Goal: Transaction & Acquisition: Purchase product/service

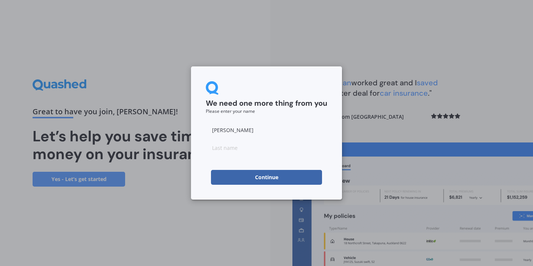
click at [215, 145] on input at bounding box center [266, 147] width 121 height 15
type input "[PERSON_NAME]"
click at [293, 176] on button "Continue" at bounding box center [266, 177] width 111 height 15
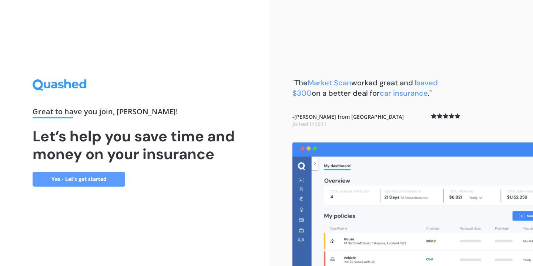
click at [69, 180] on link "Yes - Let’s get started" at bounding box center [79, 178] width 93 height 15
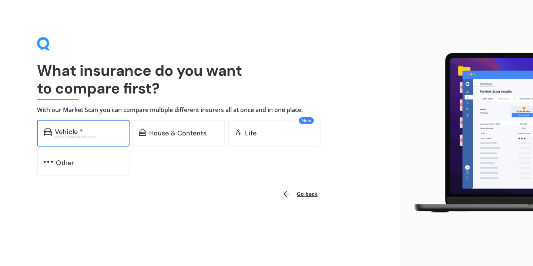
click at [62, 141] on div "Vehicle * Excludes commercial vehicles" at bounding box center [83, 133] width 93 height 27
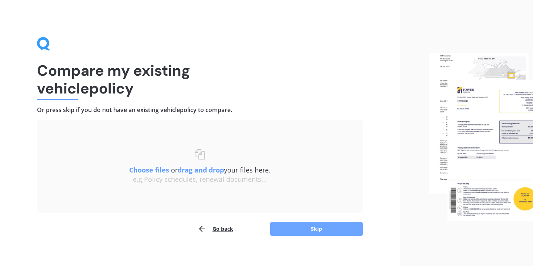
click at [312, 228] on button "Skip" at bounding box center [316, 228] width 93 height 14
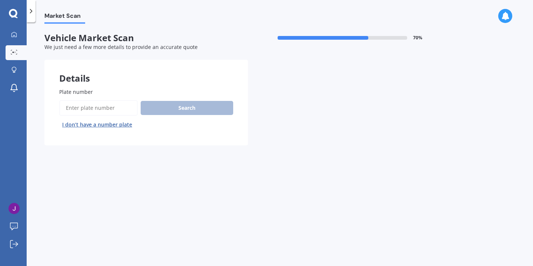
click at [84, 105] on input "Plate number" at bounding box center [98, 108] width 79 height 16
type input "nku384"
click at [157, 109] on button "Search" at bounding box center [187, 108] width 93 height 14
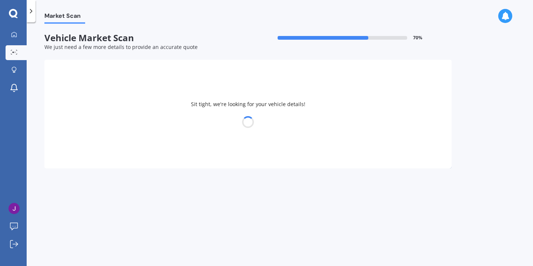
select select "LEXUS"
select select "NX300"
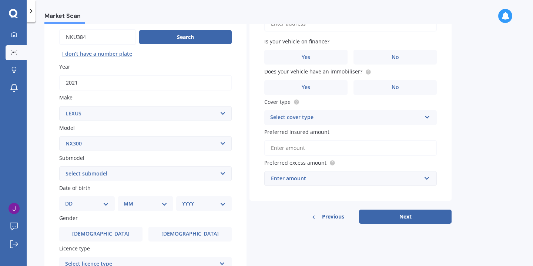
scroll to position [70, 0]
select select "25"
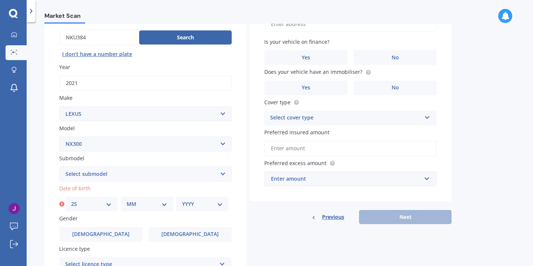
select select "03"
select select "1950"
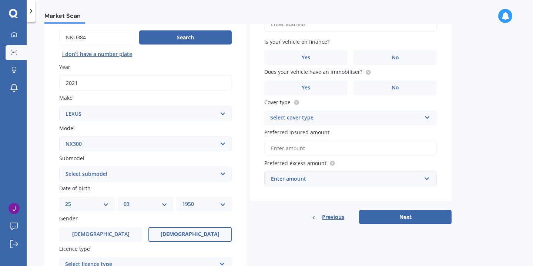
click at [188, 231] on span "Female" at bounding box center [190, 234] width 59 height 6
click at [0, 0] on input "Female" at bounding box center [0, 0] width 0 height 0
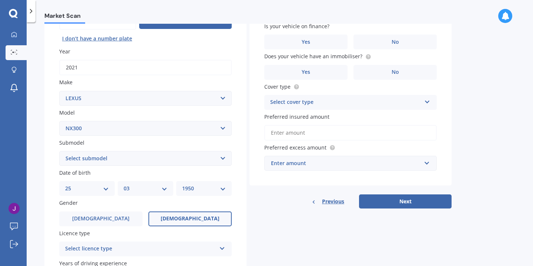
scroll to position [103, 0]
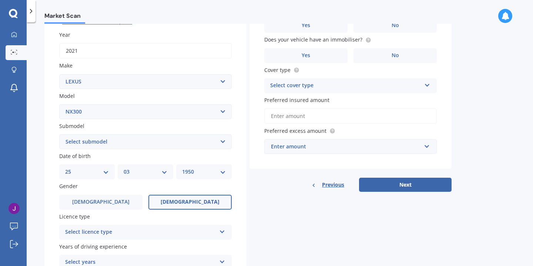
click at [171, 229] on div "Select licence type" at bounding box center [140, 231] width 151 height 9
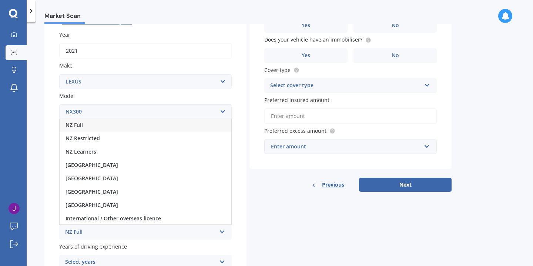
click at [129, 121] on div "NZ Full" at bounding box center [146, 124] width 172 height 13
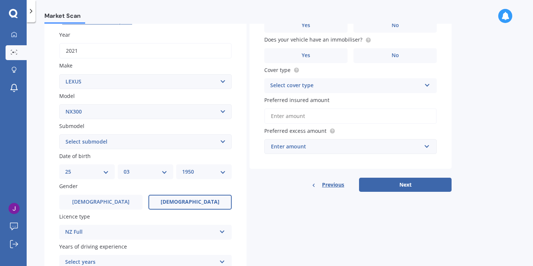
scroll to position [144, 0]
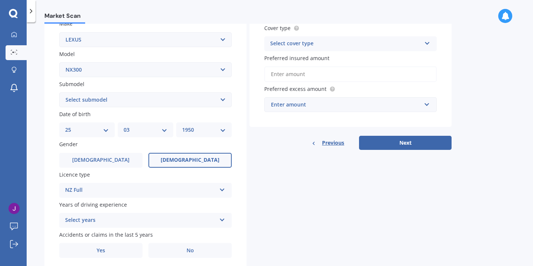
click at [134, 220] on div "Select years" at bounding box center [140, 220] width 151 height 9
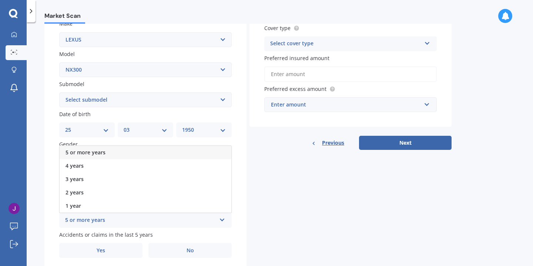
click at [119, 147] on div "5 or more years" at bounding box center [146, 152] width 172 height 13
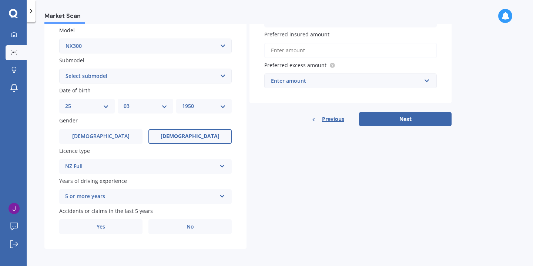
scroll to position [168, 0]
click at [192, 224] on span "No" at bounding box center [190, 227] width 7 height 6
click at [0, 0] on input "No" at bounding box center [0, 0] width 0 height 0
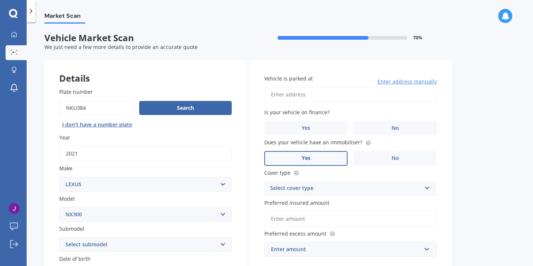
scroll to position [0, 0]
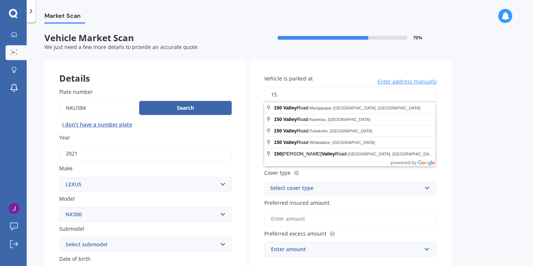
type input "1"
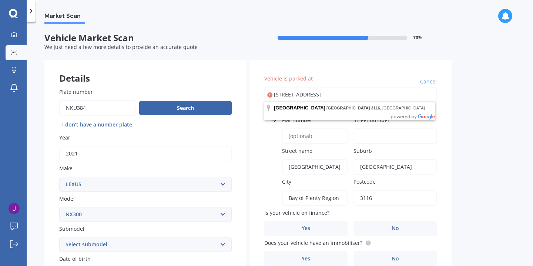
click at [273, 90] on input "Valley Road, Mount Maunganui 3116" at bounding box center [350, 95] width 173 height 16
type input "1Valley Road, Mount Maunganui 3116"
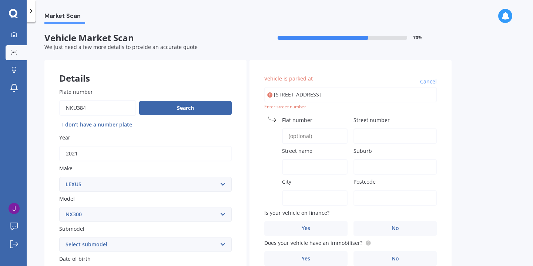
type input "150 Valley Road, Mount Maunganui 3116"
type input "150"
type input "Valley Road"
type input "Mount Maunganui"
type input "Bay of Plenty Region"
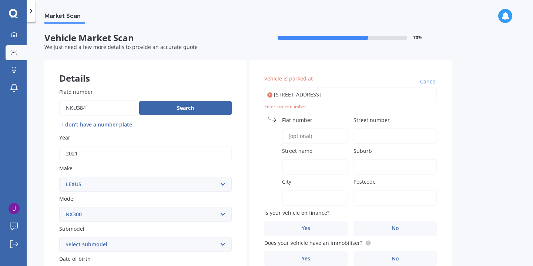
type input "3116"
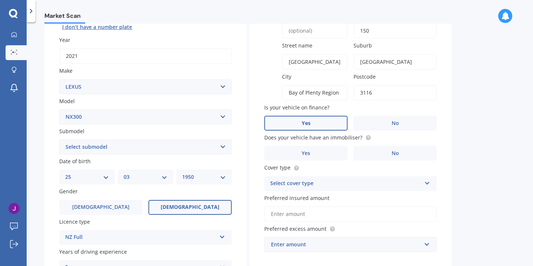
scroll to position [99, 0]
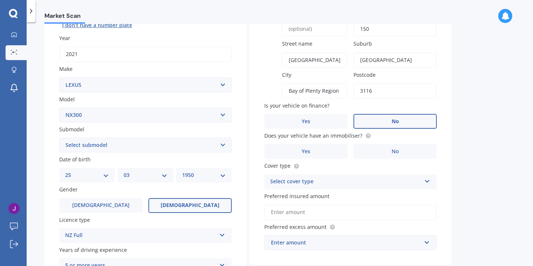
click at [388, 117] on label "No" at bounding box center [395, 121] width 83 height 15
click at [0, 0] on input "No" at bounding box center [0, 0] width 0 height 0
click at [330, 150] on label "Yes" at bounding box center [305, 151] width 83 height 15
click at [0, 0] on input "Yes" at bounding box center [0, 0] width 0 height 0
click at [328, 179] on div "Select cover type" at bounding box center [345, 181] width 151 height 9
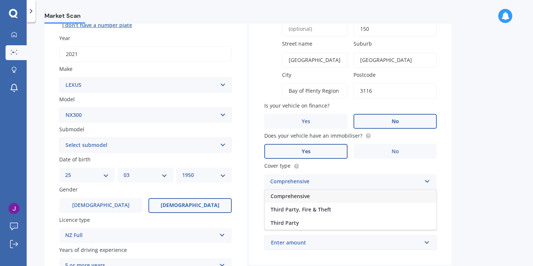
click at [326, 194] on div "Comprehensive" at bounding box center [351, 195] width 172 height 13
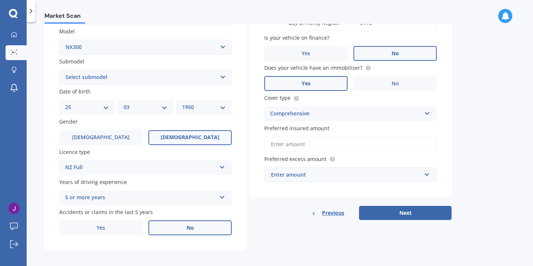
scroll to position [167, 0]
click at [307, 143] on input "Preferred insured amount" at bounding box center [350, 144] width 173 height 16
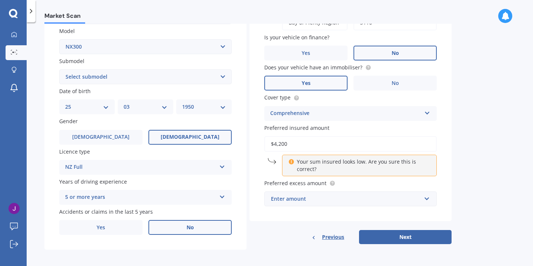
type input "$42,000"
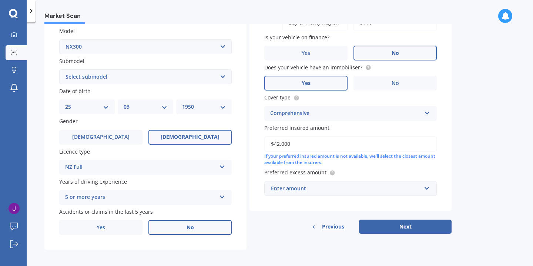
click at [296, 184] on div "Enter amount" at bounding box center [346, 188] width 150 height 8
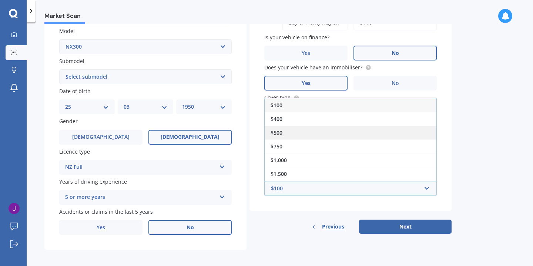
click at [283, 128] on div "$500" at bounding box center [351, 133] width 172 height 14
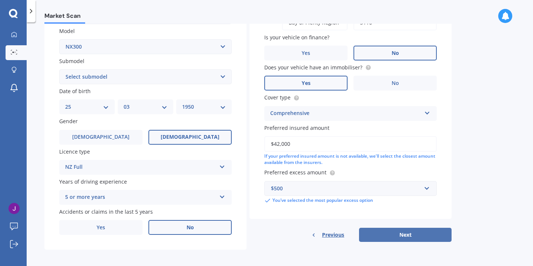
click at [388, 233] on button "Next" at bounding box center [405, 234] width 93 height 14
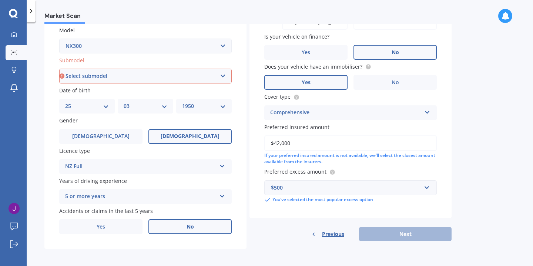
scroll to position [168, 0]
select select "H"
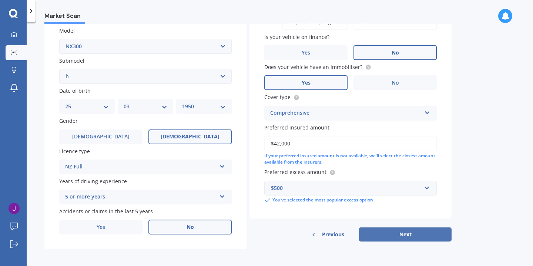
click at [438, 234] on button "Next" at bounding box center [405, 234] width 93 height 14
select select "25"
select select "03"
select select "1950"
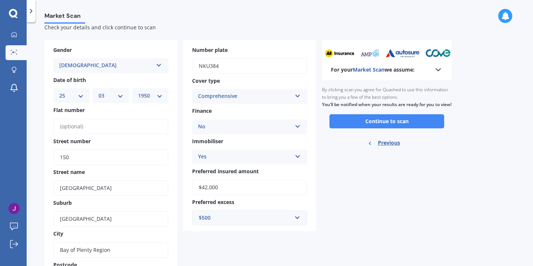
scroll to position [0, 0]
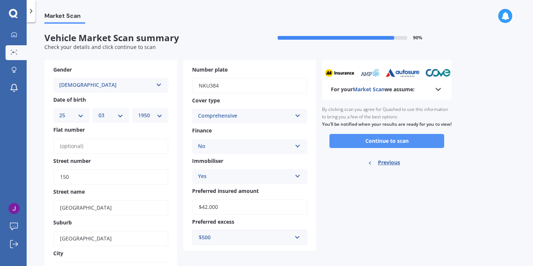
click at [411, 147] on button "Continue to scan" at bounding box center [387, 141] width 115 height 14
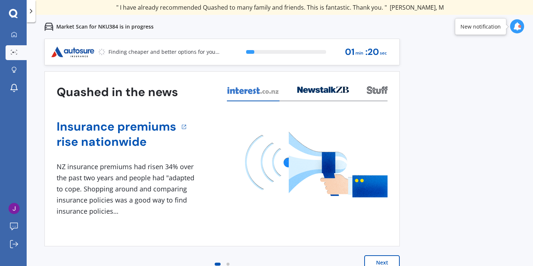
click at [391, 260] on button "Next" at bounding box center [382, 262] width 36 height 15
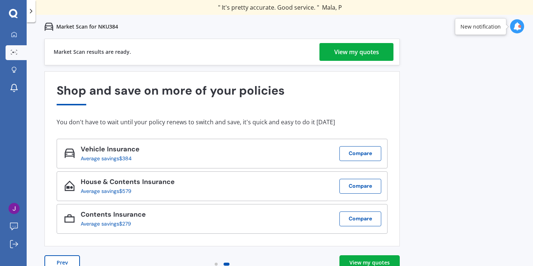
click at [388, 258] on link "View my quotes" at bounding box center [370, 262] width 60 height 15
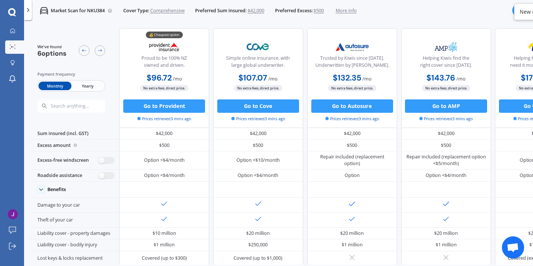
click at [28, 10] on icon at bounding box center [28, 10] width 7 height 7
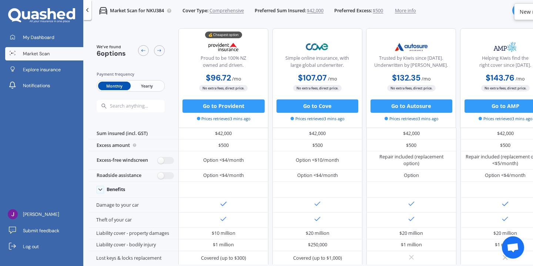
click at [154, 85] on span "Yearly" at bounding box center [147, 85] width 33 height 9
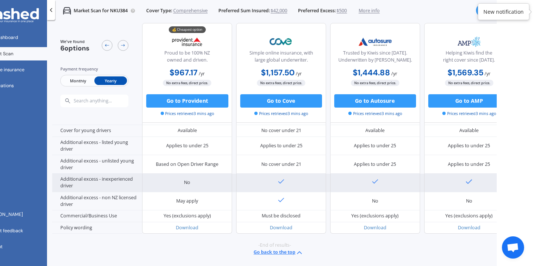
scroll to position [409, 0]
